Goal: Book appointment/travel/reservation

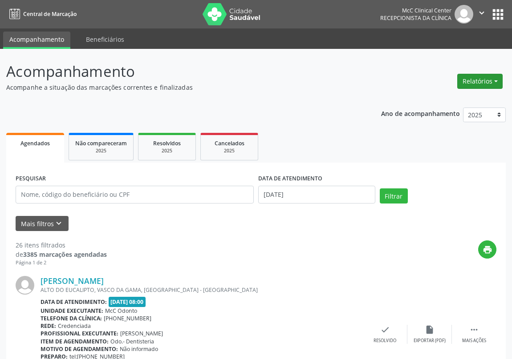
click at [490, 83] on button "Relatórios" at bounding box center [479, 81] width 45 height 15
click at [442, 101] on link "Agendamentos" at bounding box center [455, 100] width 96 height 12
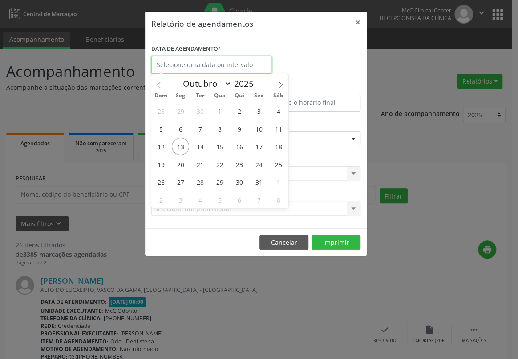
click at [207, 64] on input "text" at bounding box center [211, 65] width 120 height 18
click at [177, 146] on span "13" at bounding box center [180, 146] width 17 height 17
type input "[DATE]"
click at [177, 145] on span "13" at bounding box center [180, 146] width 17 height 17
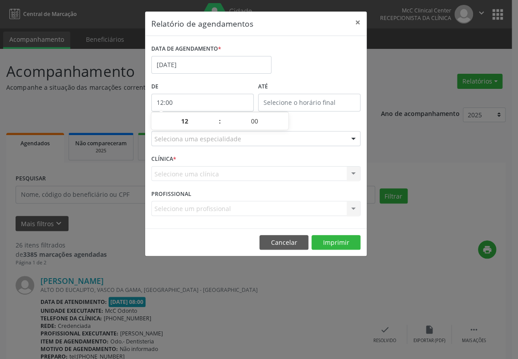
click at [173, 98] on input "12:00" at bounding box center [202, 103] width 102 height 18
click at [214, 128] on span at bounding box center [215, 125] width 6 height 9
type input "11:00"
type input "11"
click at [214, 128] on span at bounding box center [215, 125] width 6 height 9
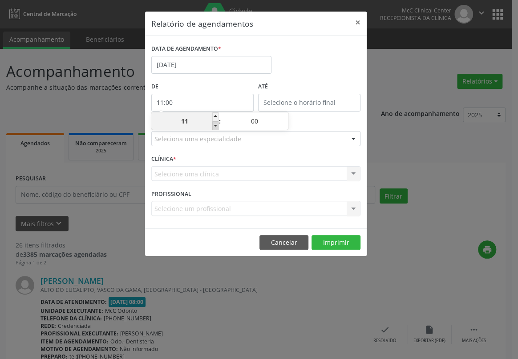
type input "10:00"
type input "10"
click at [214, 128] on span at bounding box center [215, 125] width 6 height 9
type input "09:00"
type input "09"
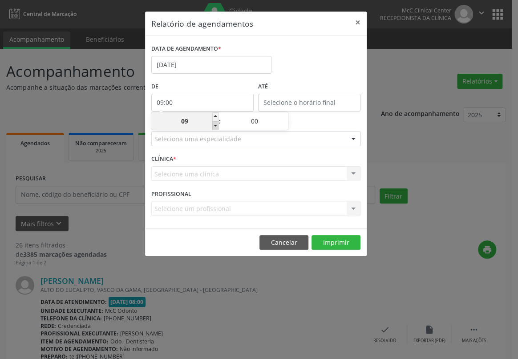
click at [214, 128] on span at bounding box center [215, 125] width 6 height 9
type input "08:00"
type input "08"
click at [301, 98] on input "12:00" at bounding box center [309, 103] width 102 height 18
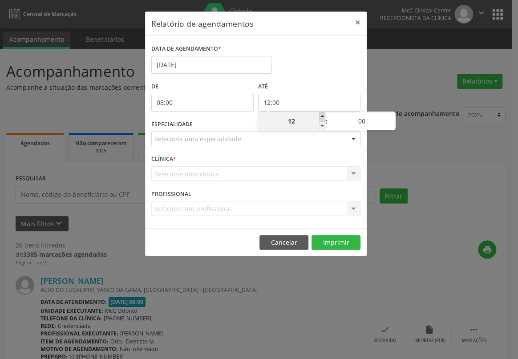
click at [321, 116] on span at bounding box center [322, 117] width 6 height 9
type input "13:00"
type input "13"
click at [321, 116] on span at bounding box center [322, 117] width 6 height 9
type input "14:00"
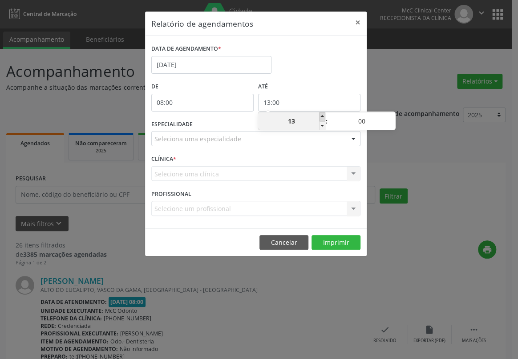
type input "14"
click at [321, 116] on span at bounding box center [322, 117] width 6 height 9
type input "15:00"
type input "15"
click at [321, 116] on span at bounding box center [322, 117] width 6 height 9
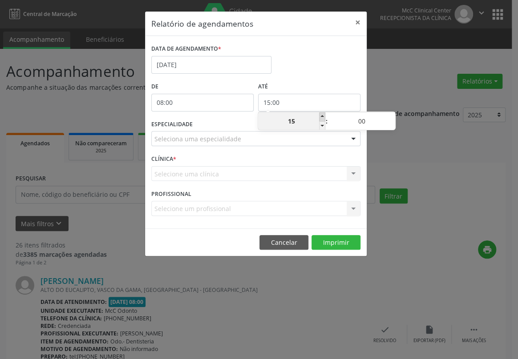
type input "16:00"
type input "16"
click at [321, 116] on span at bounding box center [322, 117] width 6 height 9
type input "17:00"
type input "17"
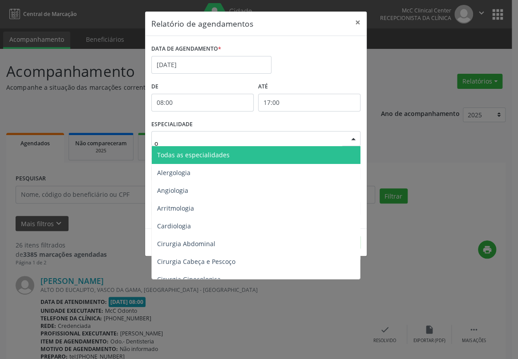
type input "od"
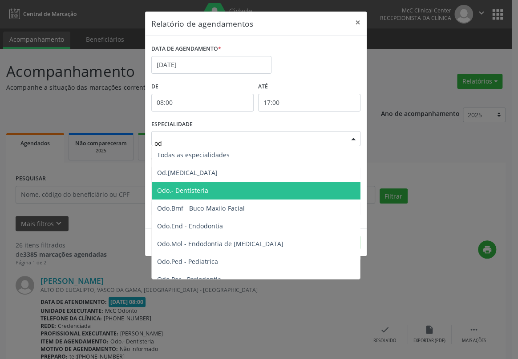
click at [180, 191] on span "Odo.- Dentisteria" at bounding box center [182, 190] width 51 height 8
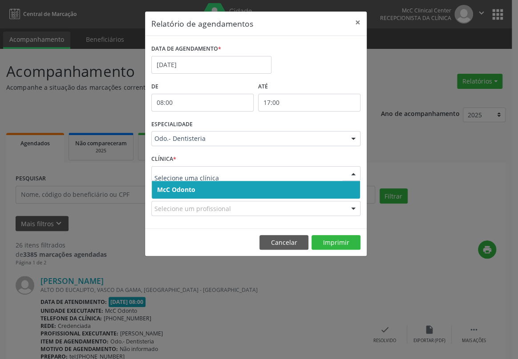
click at [191, 191] on span "McC Odonto" at bounding box center [176, 189] width 38 height 8
click at [191, 191] on form "DATA DE AGENDAMENTO * [DATE] De 08:00 ATÉ 17:00 ESPECIALIDADE Odo.- Dentisteria…" at bounding box center [255, 132] width 209 height 180
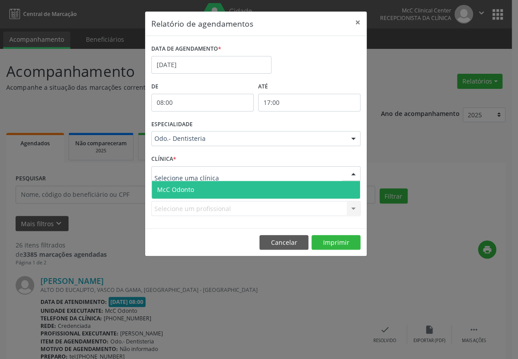
drag, startPoint x: 174, startPoint y: 170, endPoint x: 175, endPoint y: 178, distance: 8.1
click at [181, 189] on span "McC Odonto" at bounding box center [175, 189] width 37 height 8
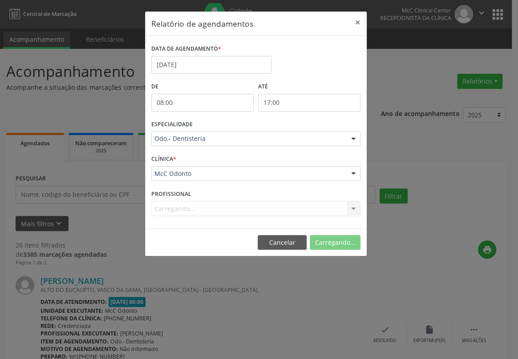
click at [181, 189] on form "DATA DE AGENDAMENTO * [DATE] De 08:00 ATÉ 17:00 ESPECIALIDADE Odo.- Dentisteria…" at bounding box center [255, 132] width 209 height 180
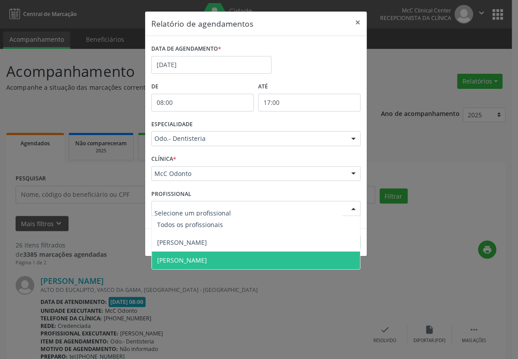
click at [195, 262] on span "[PERSON_NAME]" at bounding box center [182, 260] width 50 height 8
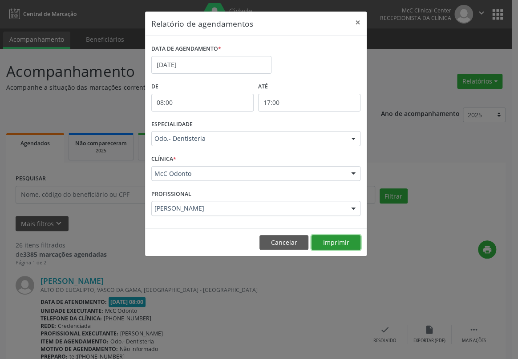
click at [346, 244] on button "Imprimir" at bounding box center [335, 242] width 49 height 15
click at [357, 20] on button "×" at bounding box center [358, 23] width 18 height 22
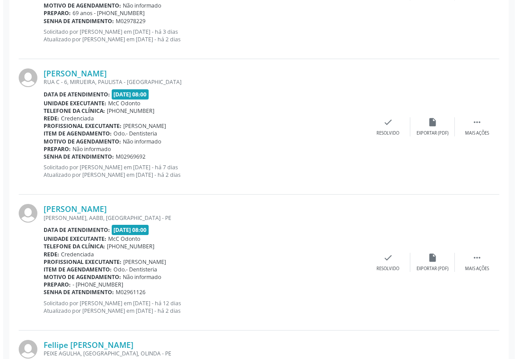
scroll to position [1173, 0]
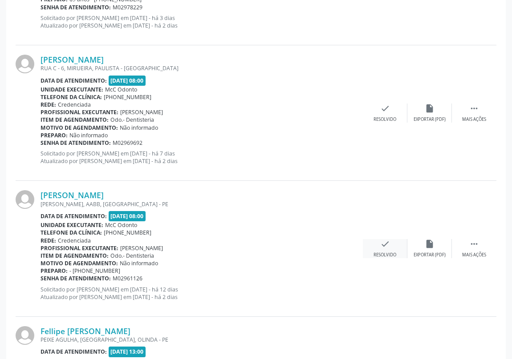
click at [382, 245] on icon "check" at bounding box center [385, 244] width 10 height 10
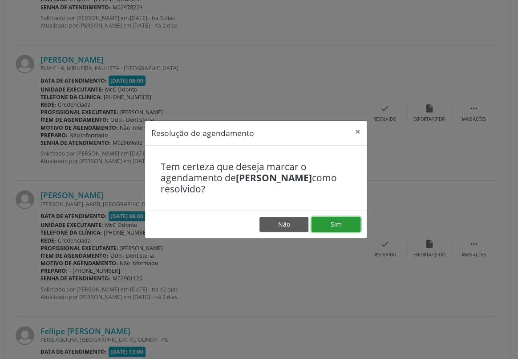
click at [326, 225] on button "Sim" at bounding box center [335, 224] width 49 height 15
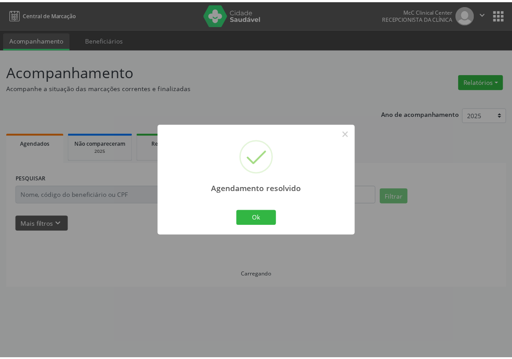
scroll to position [0, 0]
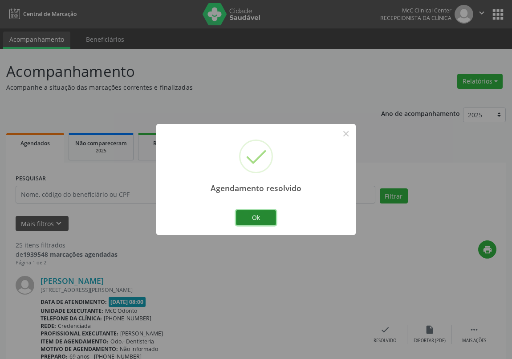
click at [249, 218] on button "Ok" at bounding box center [256, 217] width 40 height 15
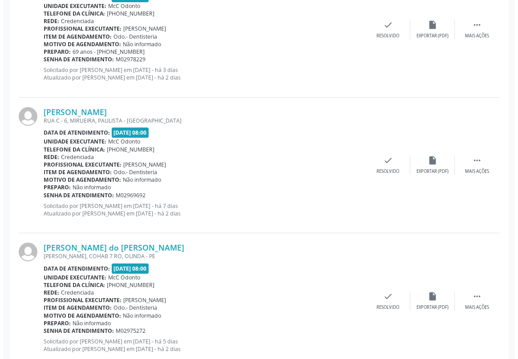
scroll to position [323, 0]
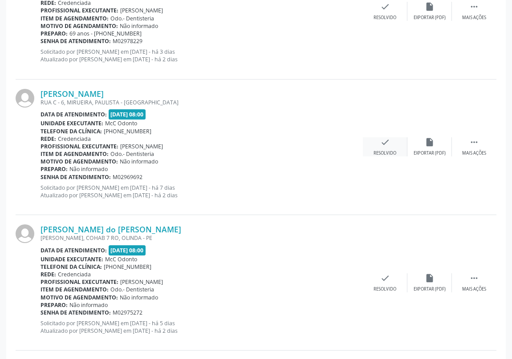
click at [383, 147] on div "check Resolvido" at bounding box center [385, 146] width 44 height 19
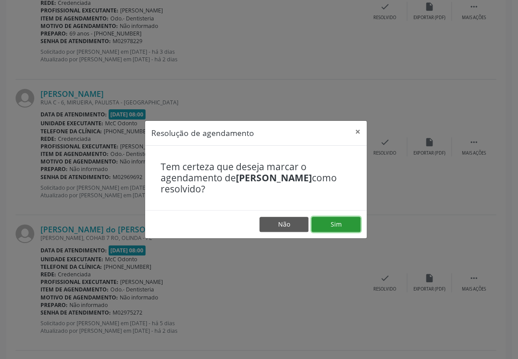
click at [326, 222] on button "Sim" at bounding box center [335, 224] width 49 height 15
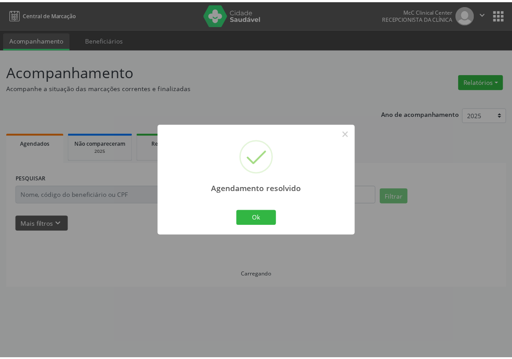
scroll to position [0, 0]
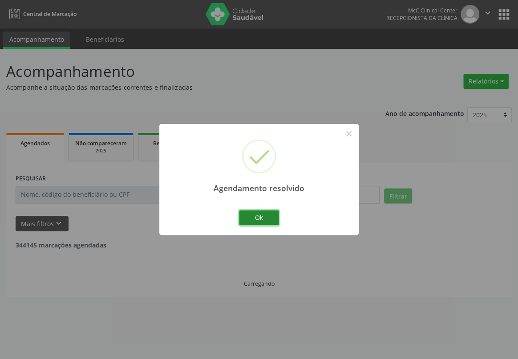
click at [257, 211] on button "Ok" at bounding box center [259, 217] width 40 height 15
